Goal: Answer question/provide support

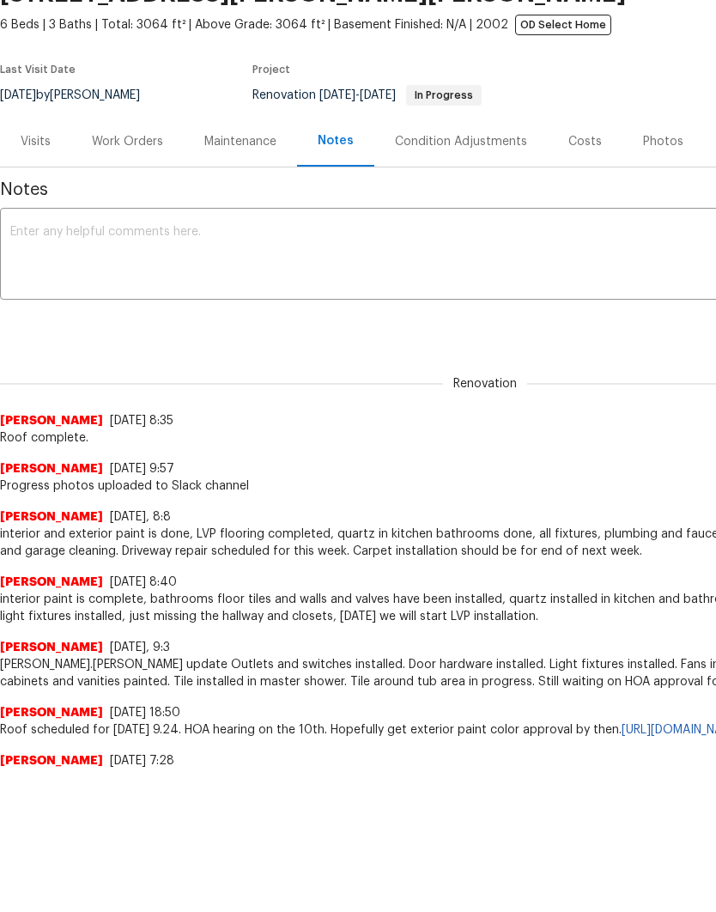
scroll to position [72, 0]
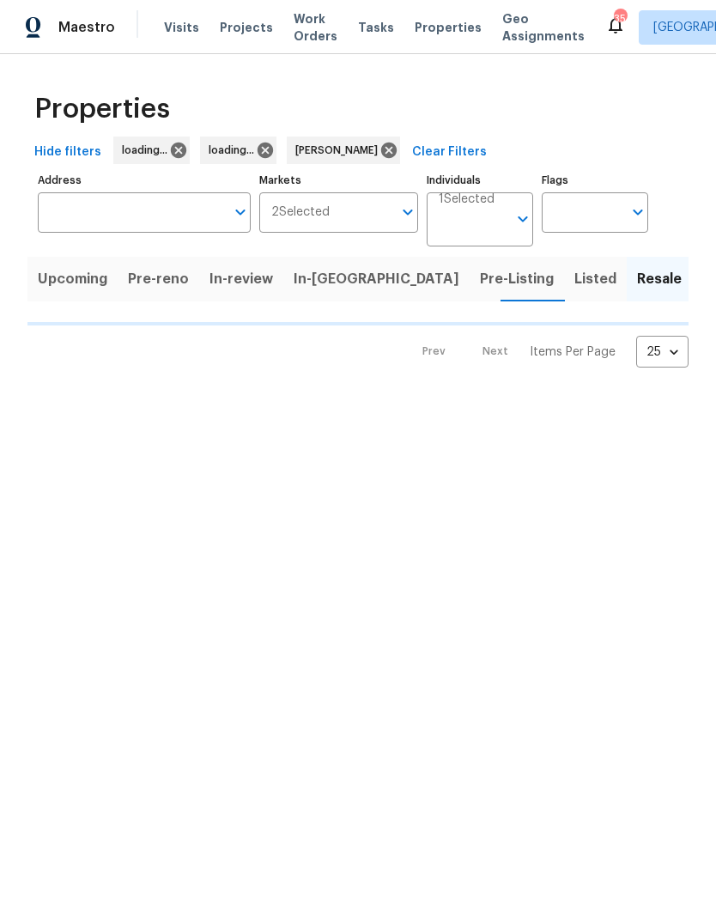
click at [574, 283] on span "Listed" at bounding box center [595, 279] width 42 height 24
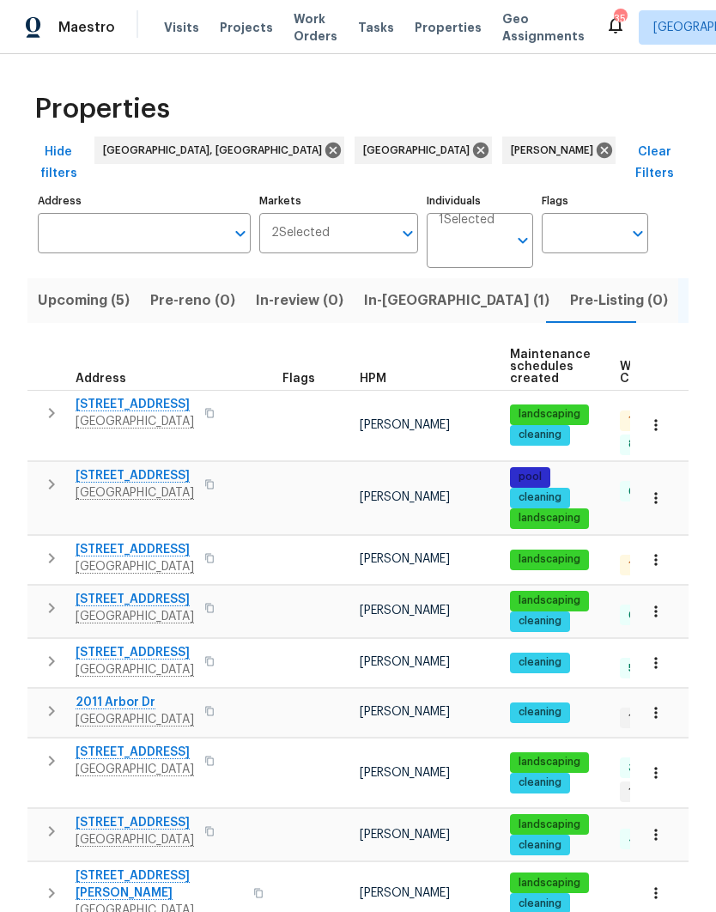
click at [119, 396] on span "8103 Rhanbuoy Rd" at bounding box center [135, 404] width 118 height 17
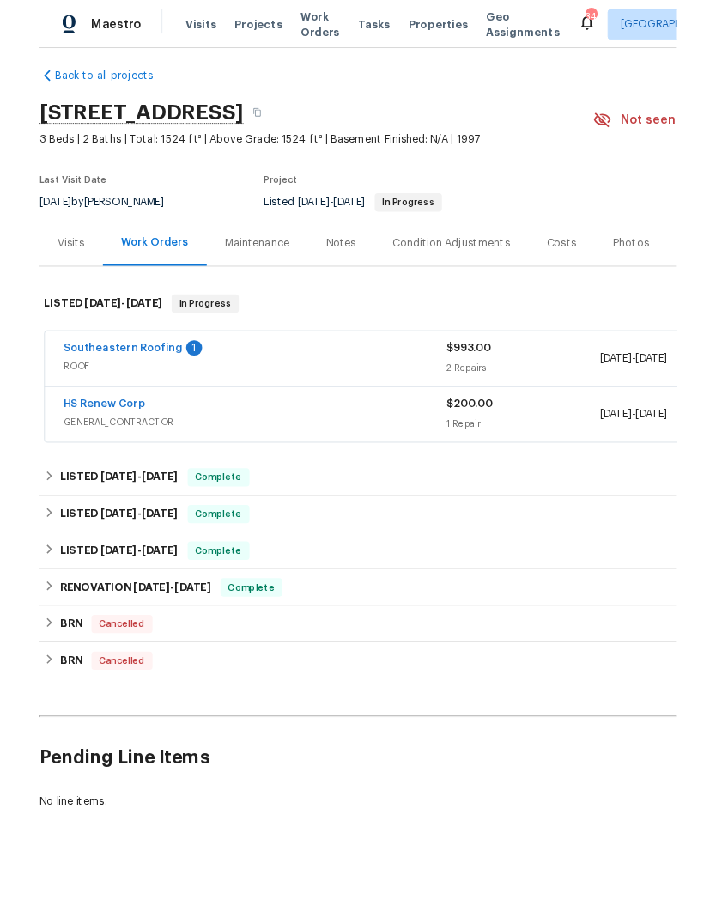
scroll to position [12, 0]
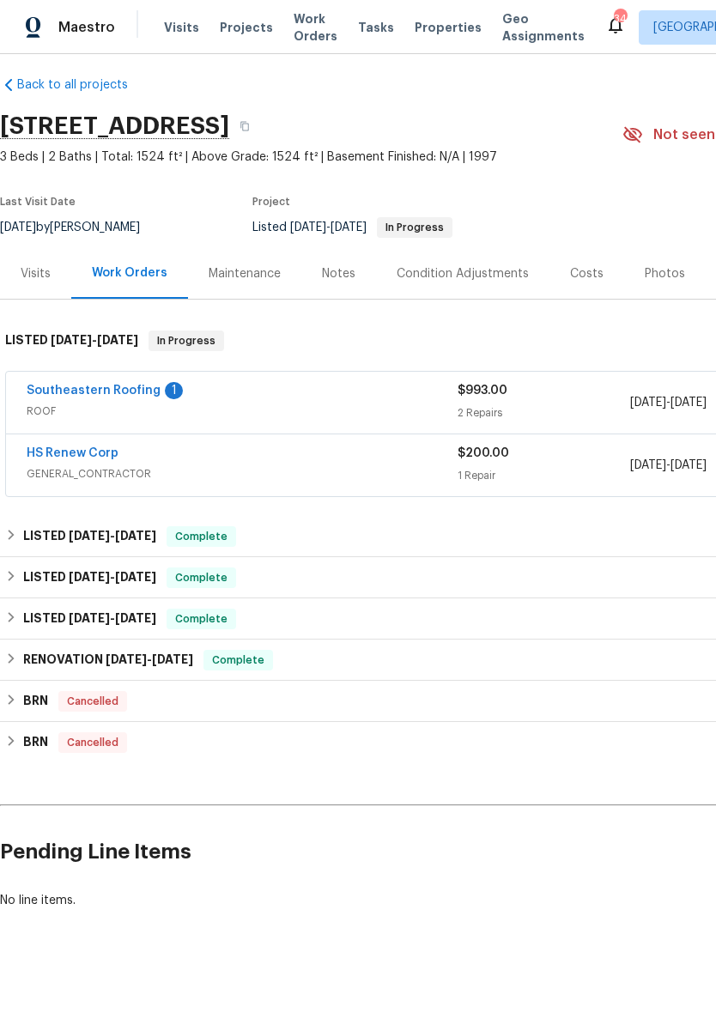
click at [45, 451] on link "HS Renew Corp" at bounding box center [73, 453] width 92 height 12
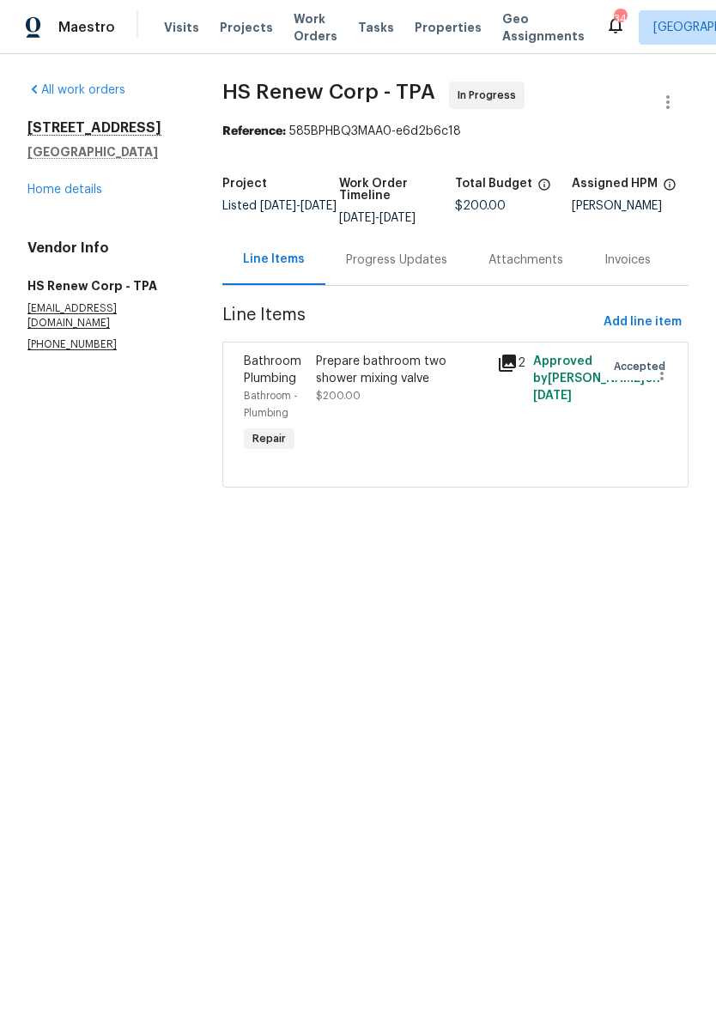
click at [49, 195] on link "Home details" at bounding box center [64, 190] width 75 height 12
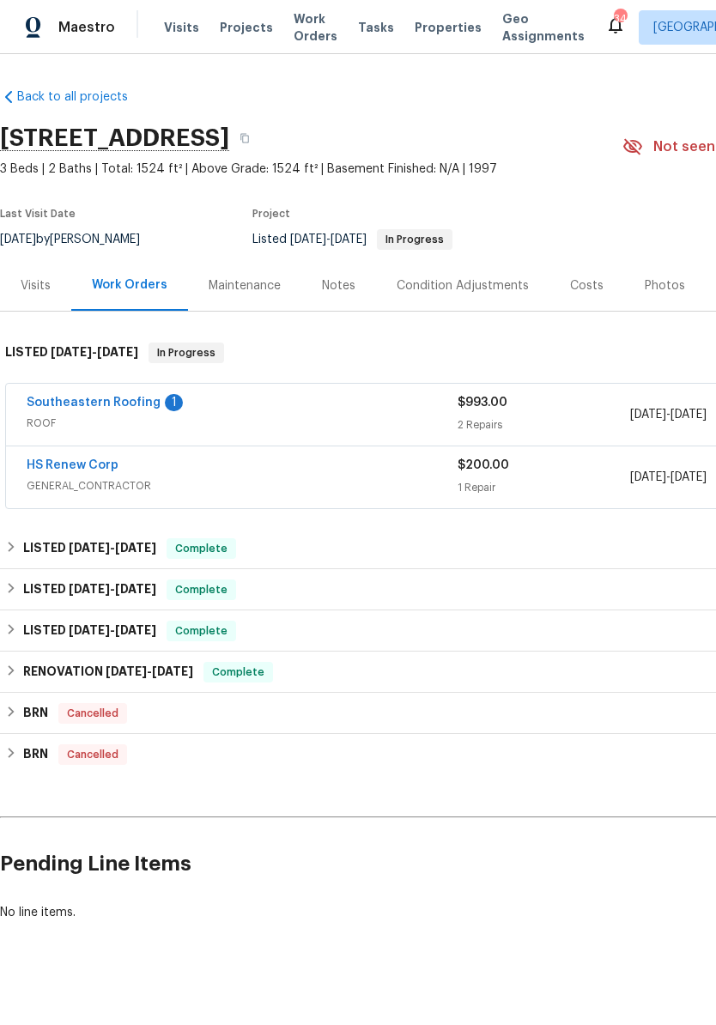
click at [65, 397] on link "Southeastern Roofing" at bounding box center [94, 403] width 134 height 12
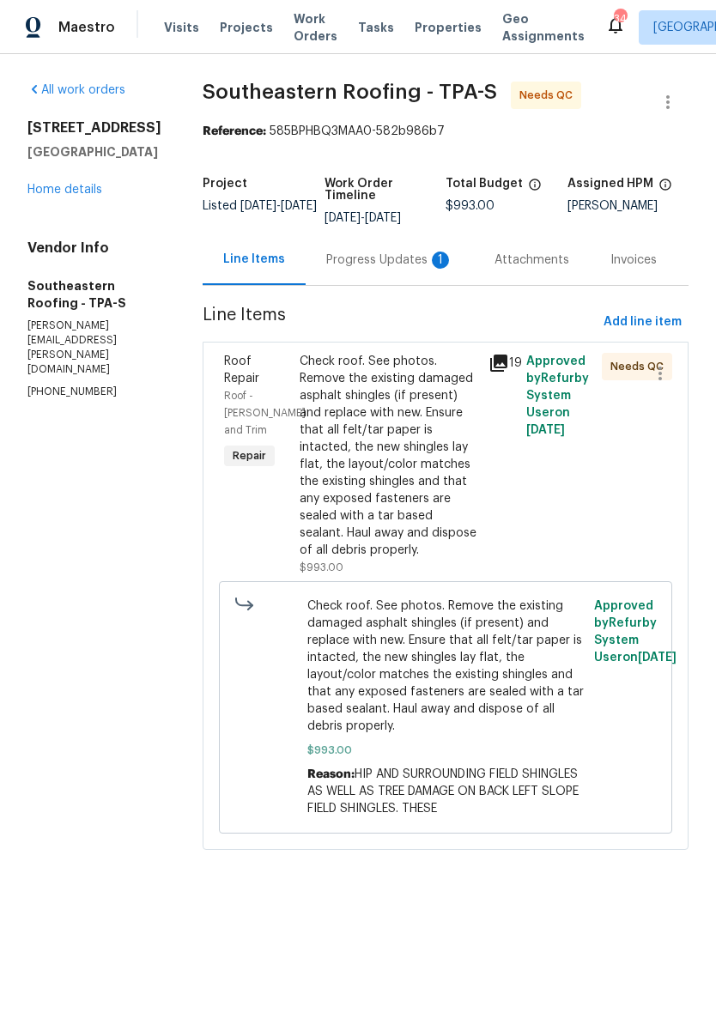
click at [474, 276] on div "Attachments" at bounding box center [532, 259] width 116 height 51
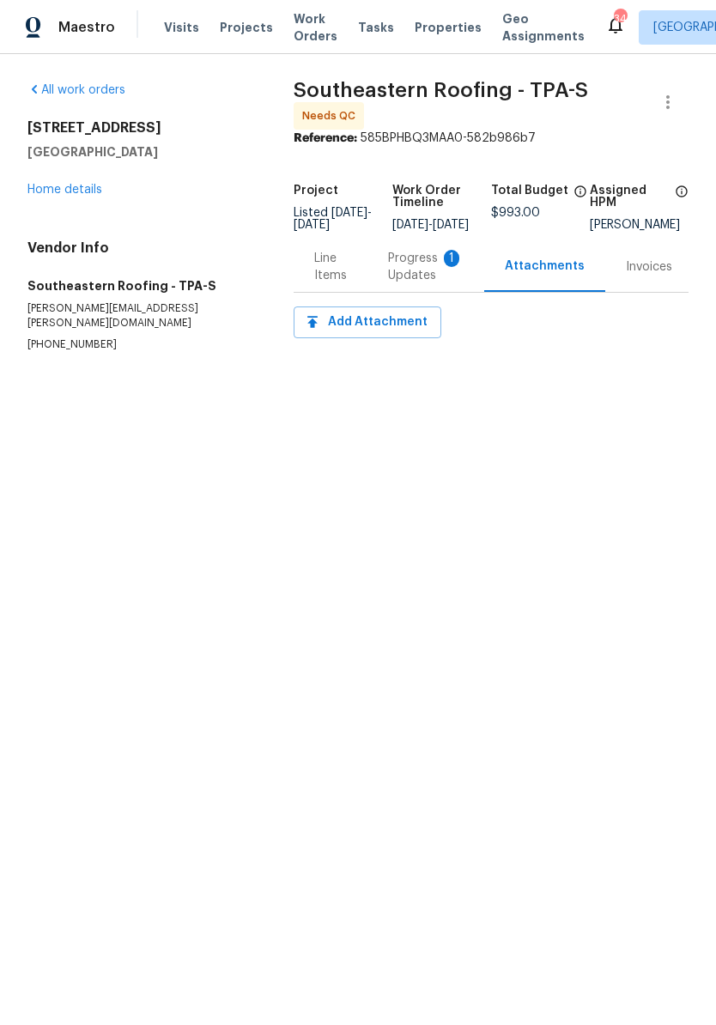
click at [367, 266] on div "Line Items" at bounding box center [331, 266] width 74 height 51
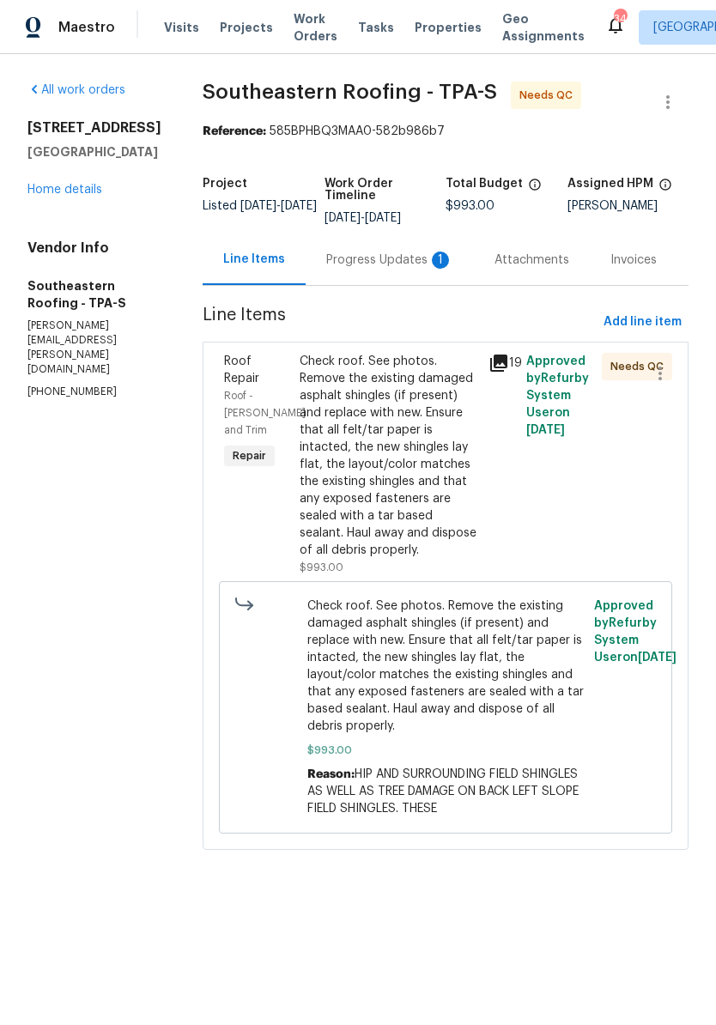
click at [421, 276] on div "Progress Updates 1" at bounding box center [390, 259] width 168 height 51
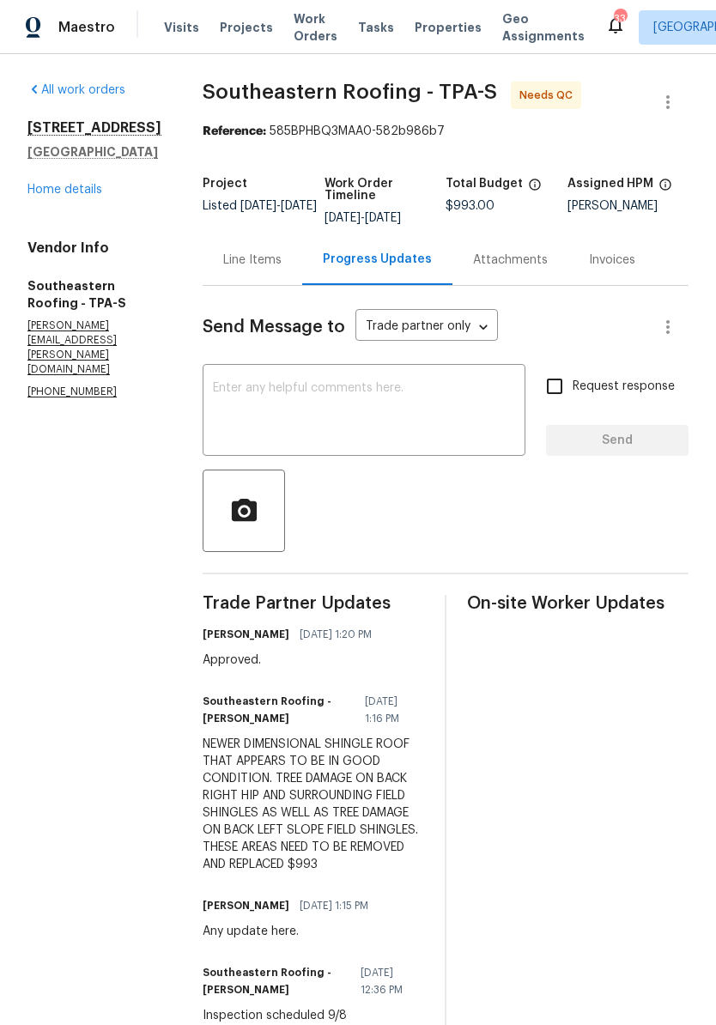
click at [233, 388] on textarea at bounding box center [364, 412] width 302 height 60
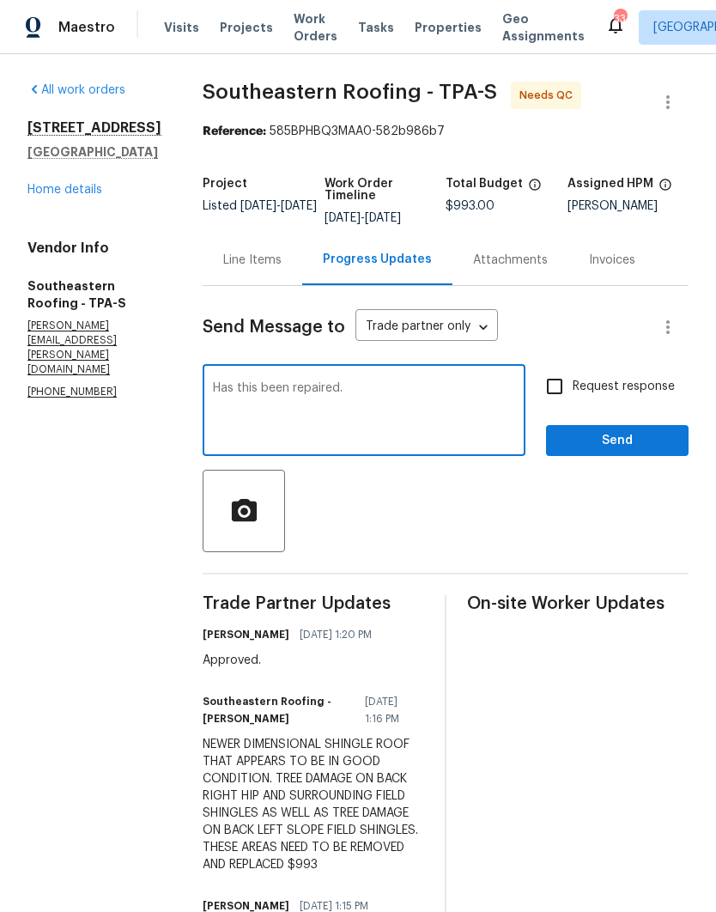
type textarea "Has this been repaired."
click at [542, 391] on input "Request response" at bounding box center [554, 386] width 36 height 36
checkbox input "true"
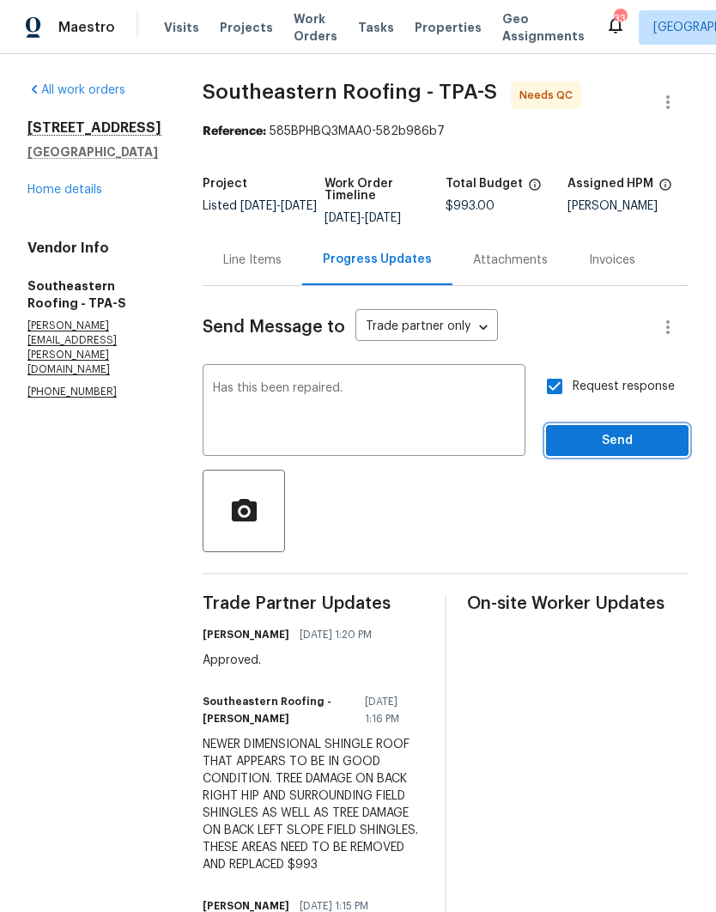
click at [597, 437] on span "Send" at bounding box center [617, 440] width 115 height 21
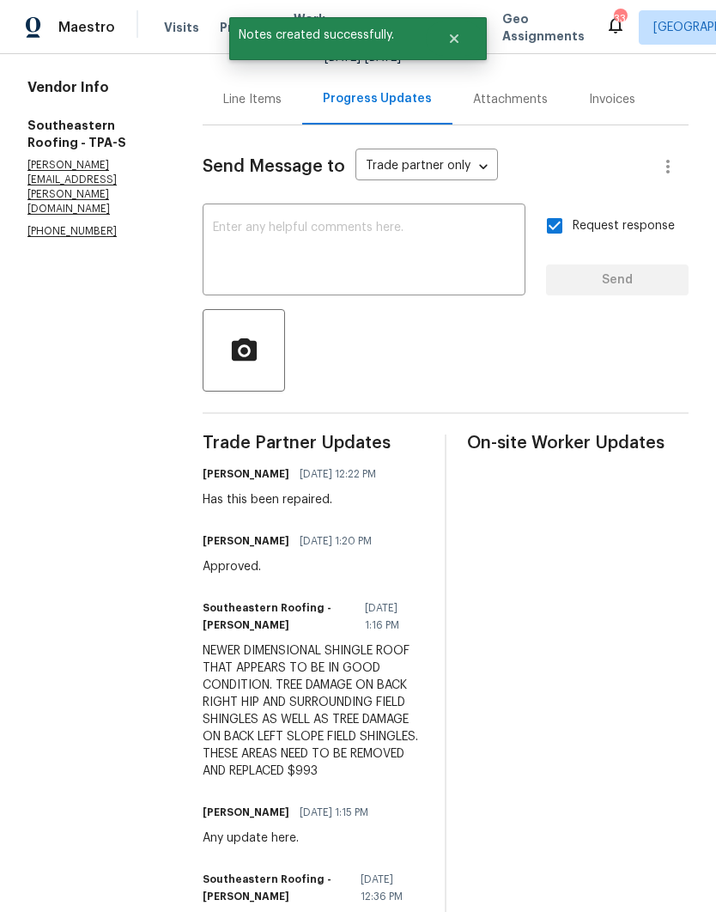
scroll to position [160, 0]
click at [65, 36] on link "Home details" at bounding box center [64, 30] width 75 height 12
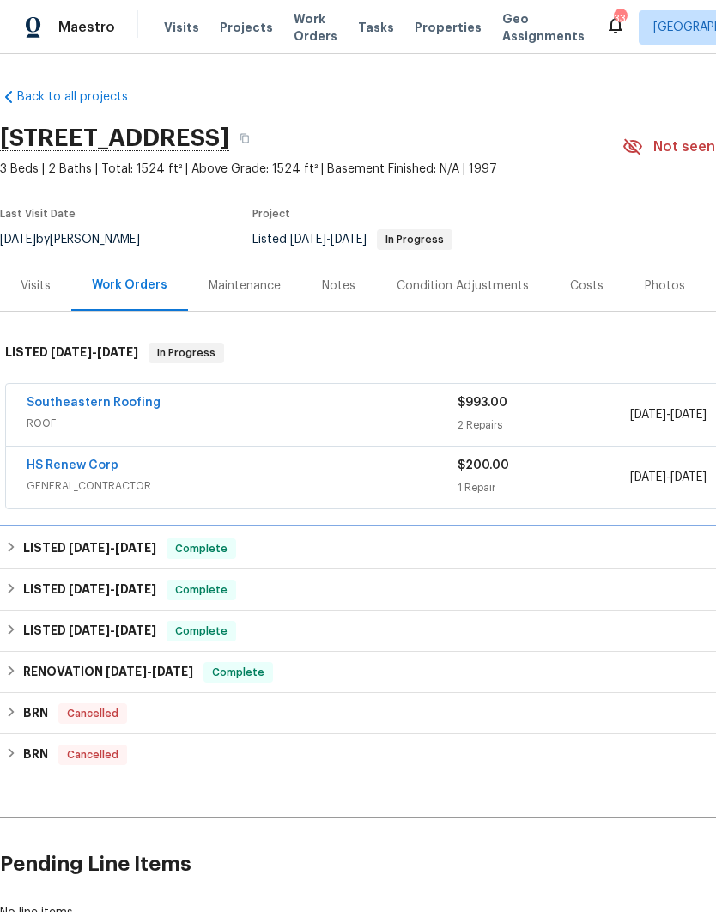
click at [45, 547] on h6 "LISTED 9/3/25 - 9/8/25" at bounding box center [89, 548] width 133 height 21
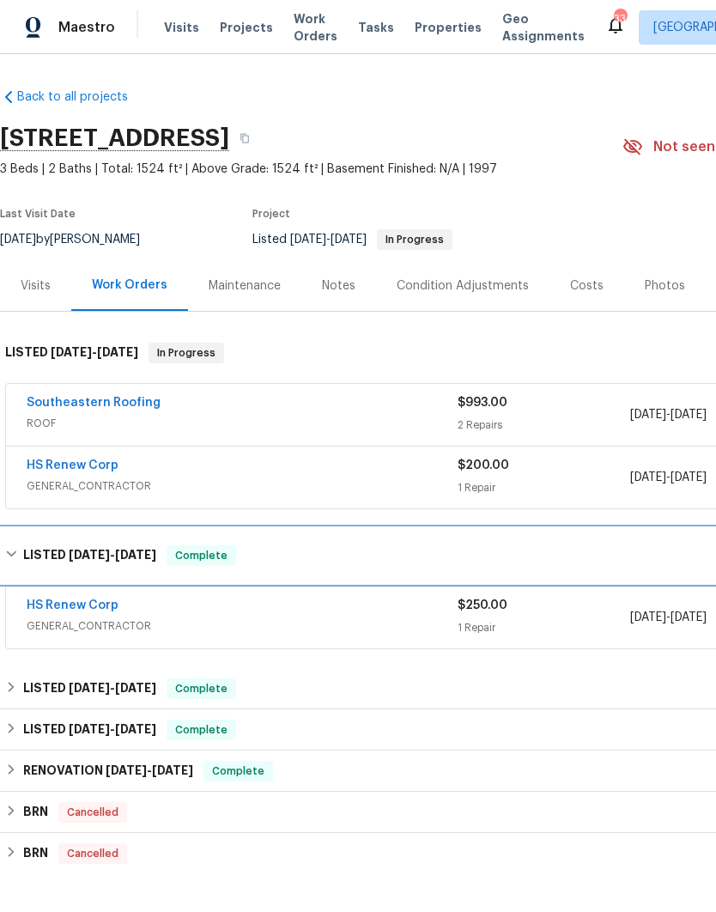
click at [37, 537] on div "LISTED 9/3/25 - 9/8/25 Complete" at bounding box center [485, 555] width 970 height 55
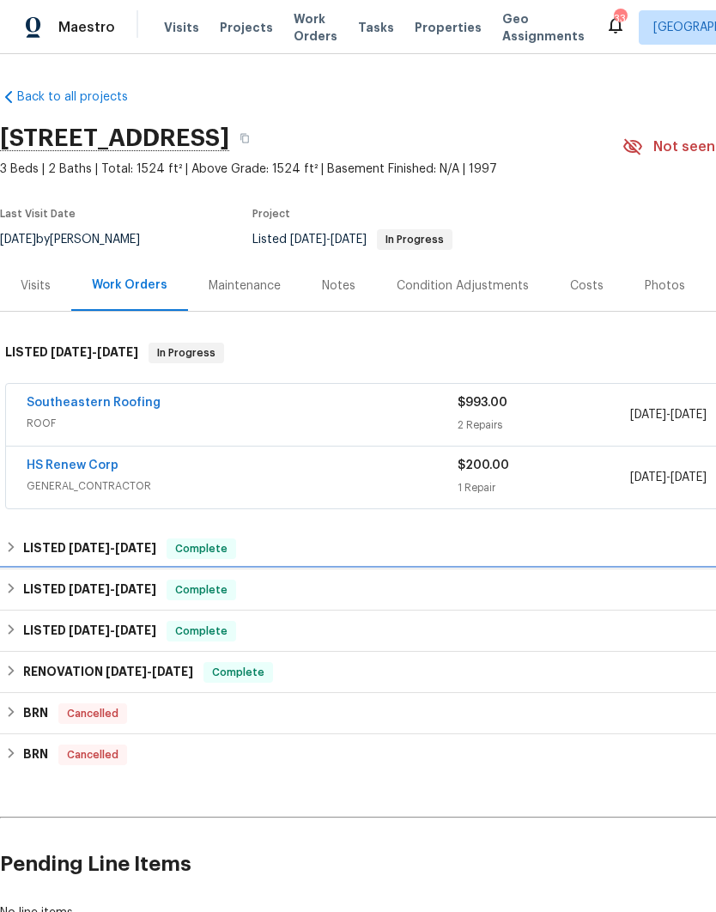
click at [40, 588] on h6 "LISTED 5/22/25 - 8/5/25" at bounding box center [89, 589] width 133 height 21
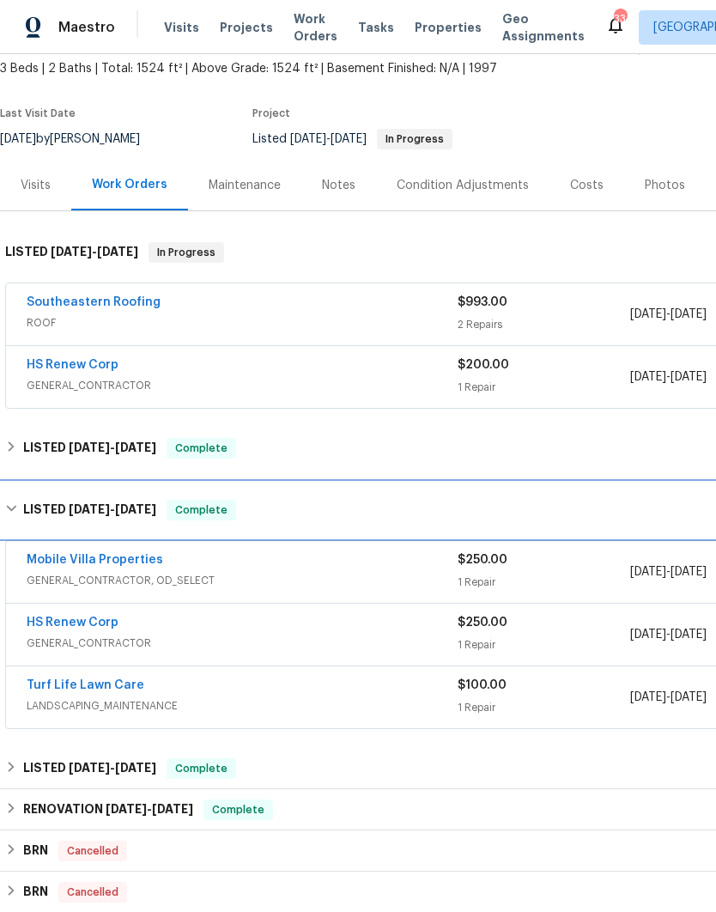
scroll to position [100, 0]
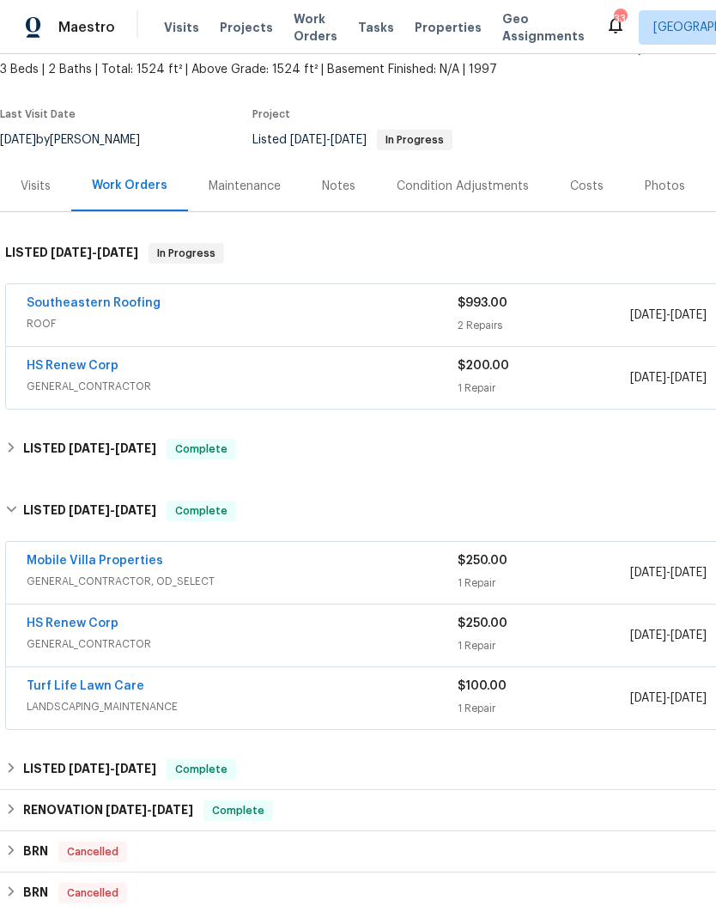
click at [54, 554] on link "Mobile Villa Properties" at bounding box center [95, 560] width 136 height 12
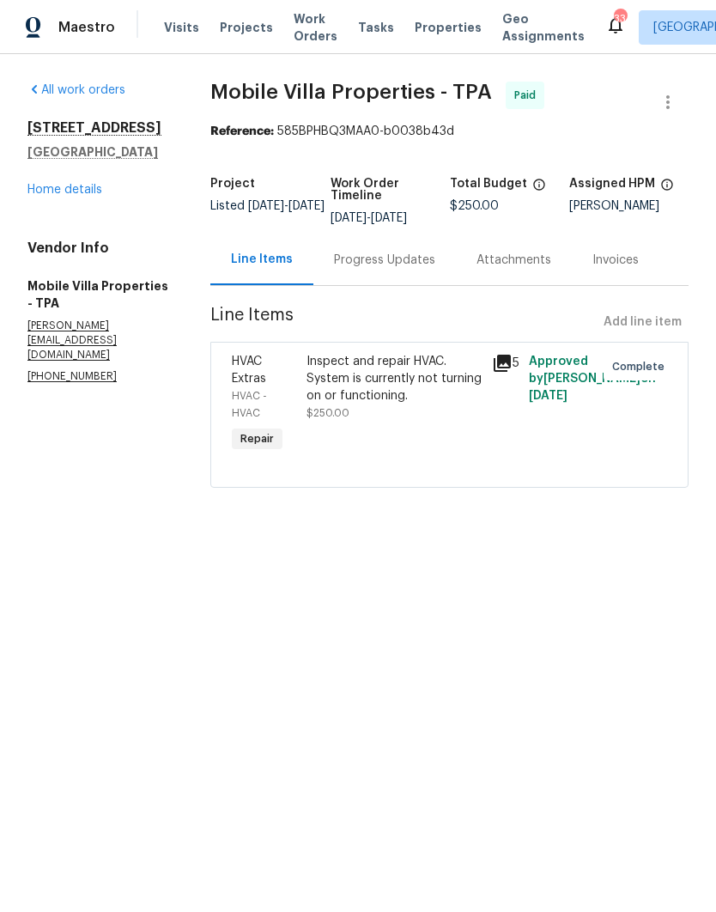
click at [373, 260] on div "Progress Updates" at bounding box center [384, 259] width 101 height 17
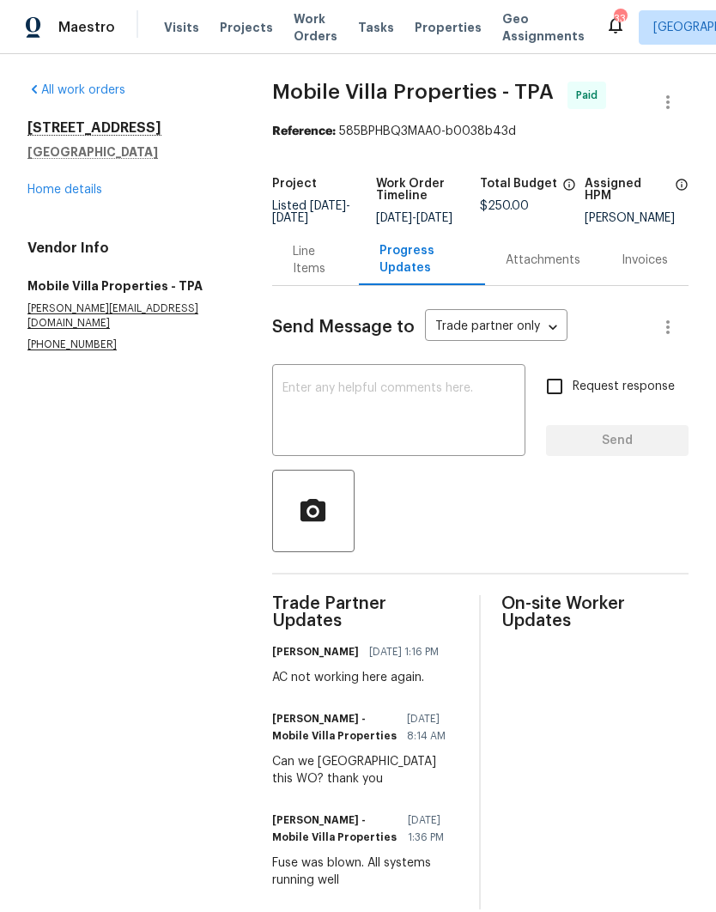
click at [54, 184] on link "Home details" at bounding box center [64, 190] width 75 height 12
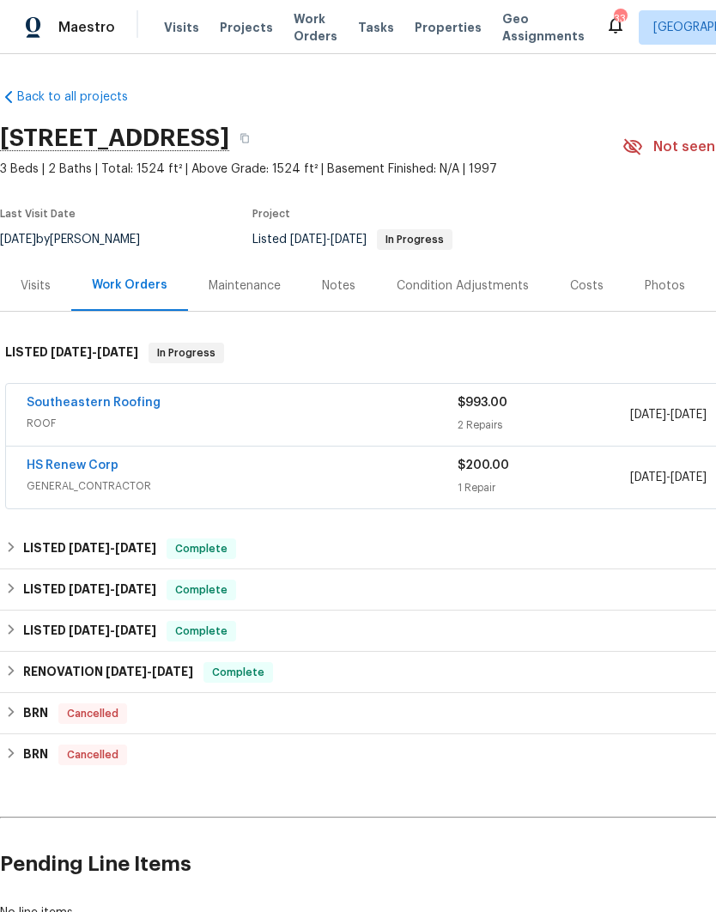
click at [57, 470] on link "HS Renew Corp" at bounding box center [73, 465] width 92 height 12
